Goal: Task Accomplishment & Management: Manage account settings

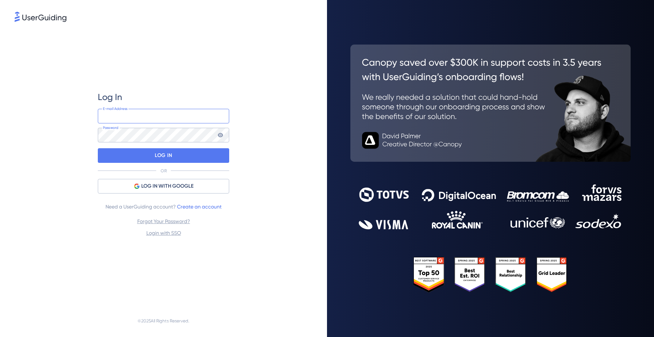
click at [141, 114] on input "email" at bounding box center [163, 116] width 131 height 15
type input "[PERSON_NAME][EMAIL_ADDRESS][DOMAIN_NAME]"
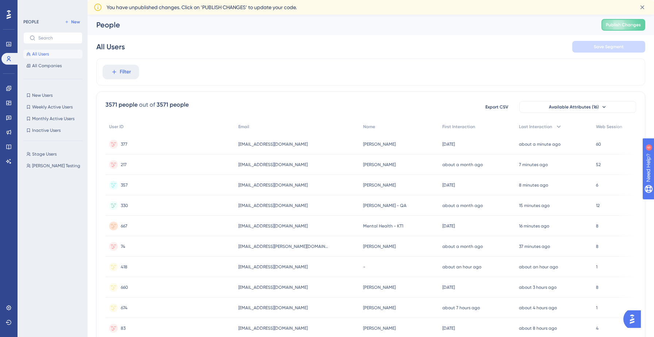
click at [229, 9] on span "You have unpublished changes. Click on ‘PUBLISH CHANGES’ to update your code." at bounding box center [202, 7] width 190 height 9
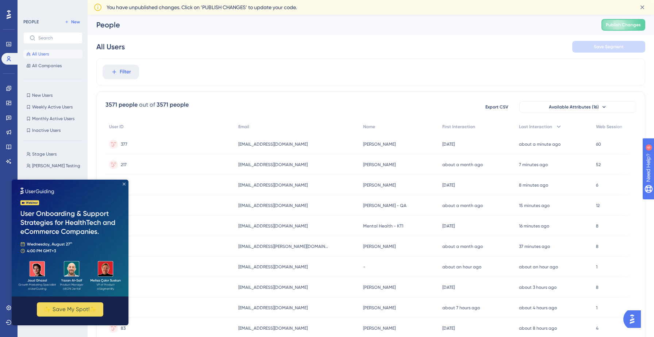
click at [124, 184] on icon "Close Preview" at bounding box center [124, 184] width 3 height 3
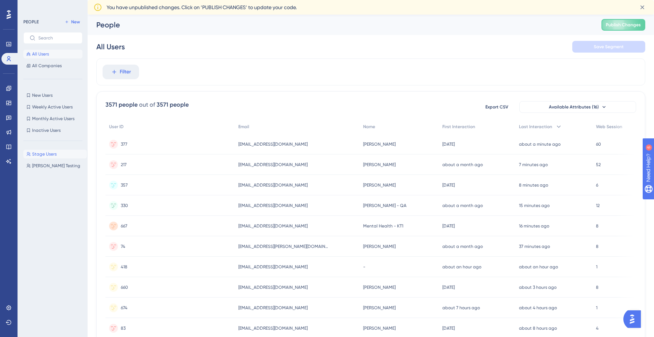
click at [45, 154] on span "Stage Users" at bounding box center [44, 154] width 24 height 6
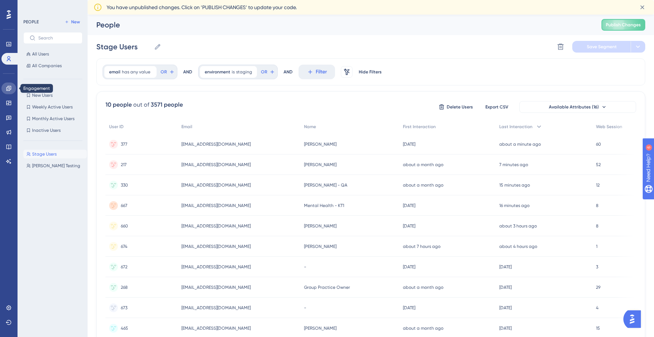
click at [9, 88] on icon at bounding box center [8, 88] width 5 height 5
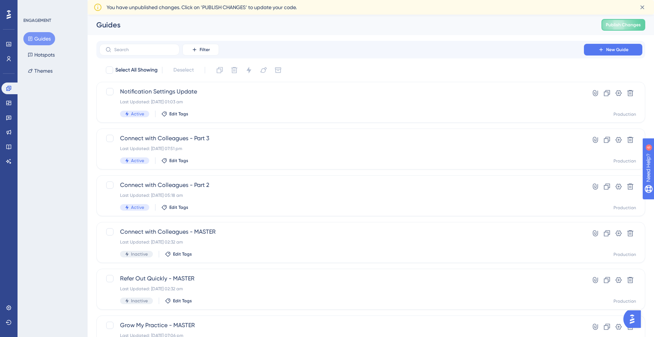
click at [8, 302] on div "Performance Users Engagement Widgets Feedback Product Updates Knowledge Base AI…" at bounding box center [9, 168] width 18 height 337
click at [9, 307] on icon at bounding box center [8, 307] width 5 height 5
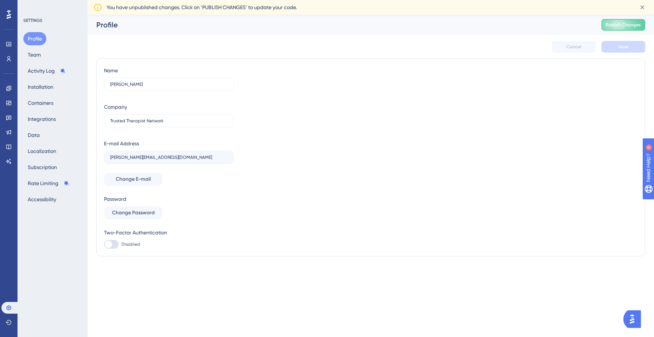
click at [58, 87] on div "Profile Team Activity Log Installation Containers Integrations Data Localizatio…" at bounding box center [52, 119] width 59 height 174
click at [46, 73] on button "Activity Log" at bounding box center [46, 70] width 47 height 13
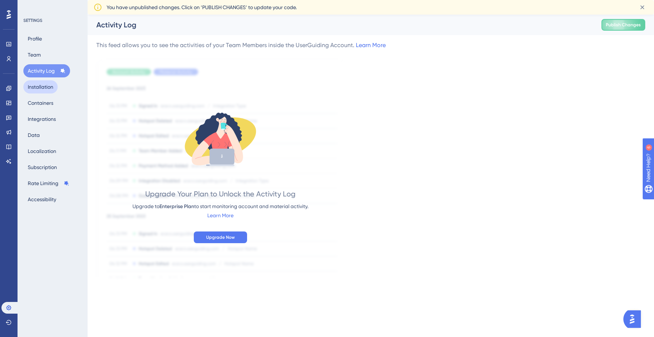
click at [46, 90] on button "Installation" at bounding box center [40, 86] width 34 height 13
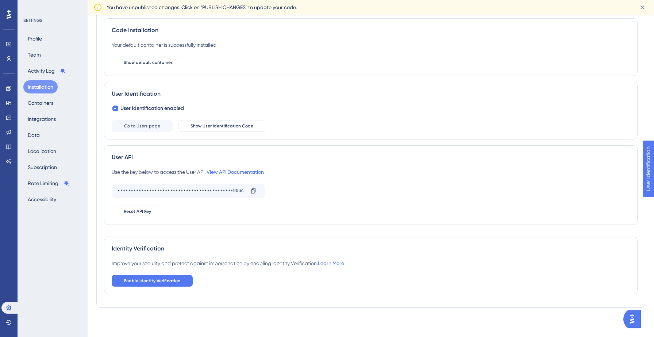
scroll to position [48, 0]
click at [184, 283] on button "Enable Identity Verification" at bounding box center [152, 281] width 81 height 12
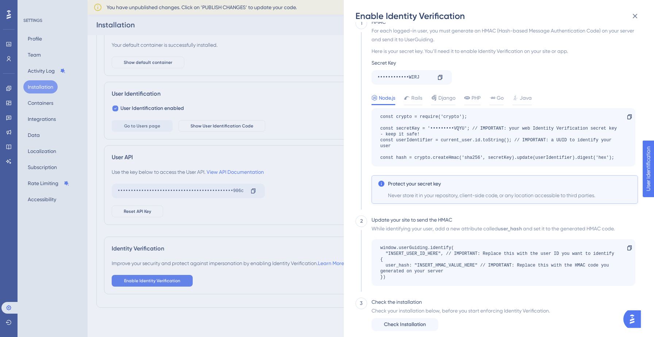
scroll to position [24, 0]
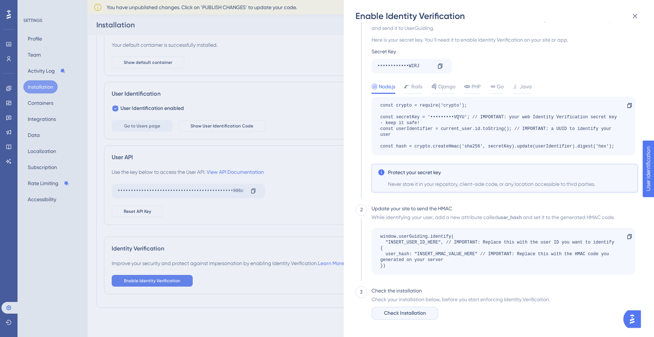
click at [421, 314] on span "Check Installation" at bounding box center [405, 313] width 42 height 9
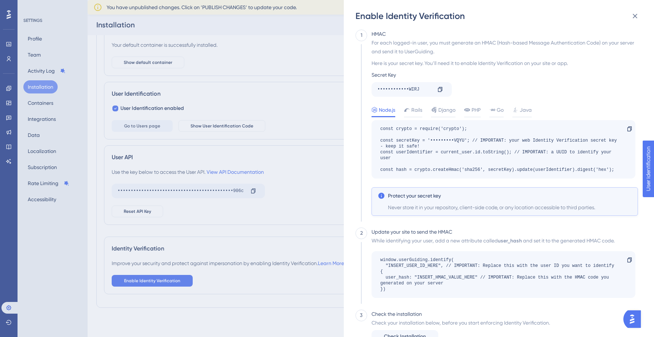
scroll to position [0, 0]
drag, startPoint x: 380, startPoint y: 132, endPoint x: 467, endPoint y: 132, distance: 86.5
click at [467, 132] on div "const crypto = require('crypto'); const secretKey = '•••••••••VQYU'; // IMPORTA…" at bounding box center [499, 150] width 239 height 47
click at [476, 107] on span "PHP" at bounding box center [476, 111] width 9 height 9
